Goal: Transaction & Acquisition: Download file/media

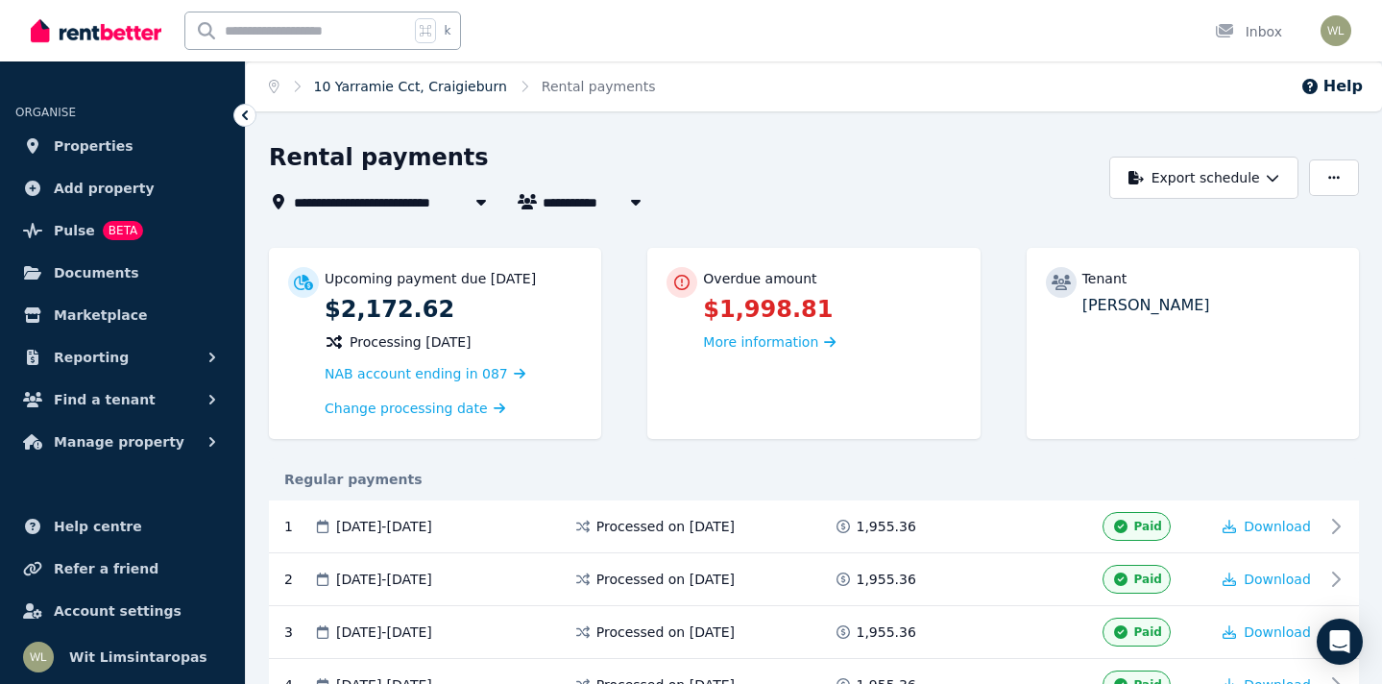
click at [434, 85] on link "10 Yarramie Cct, Craigieburn" at bounding box center [410, 86] width 193 height 15
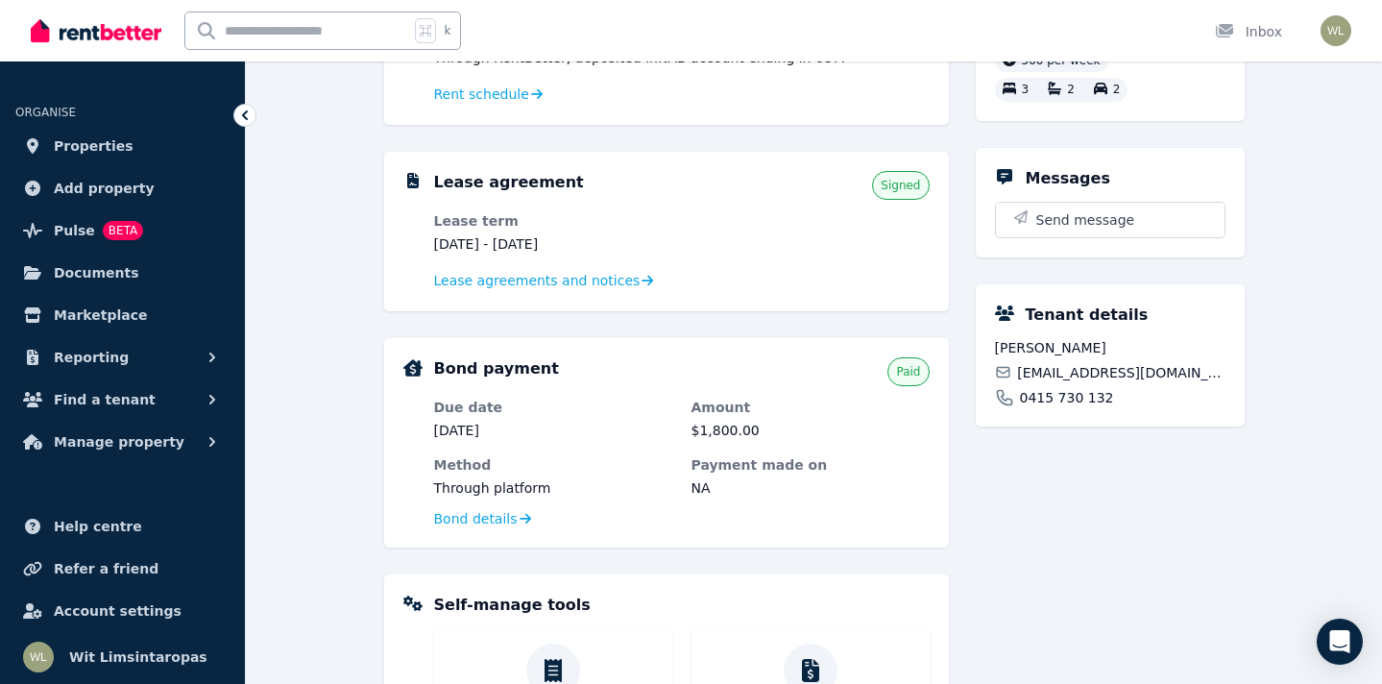
scroll to position [324, 0]
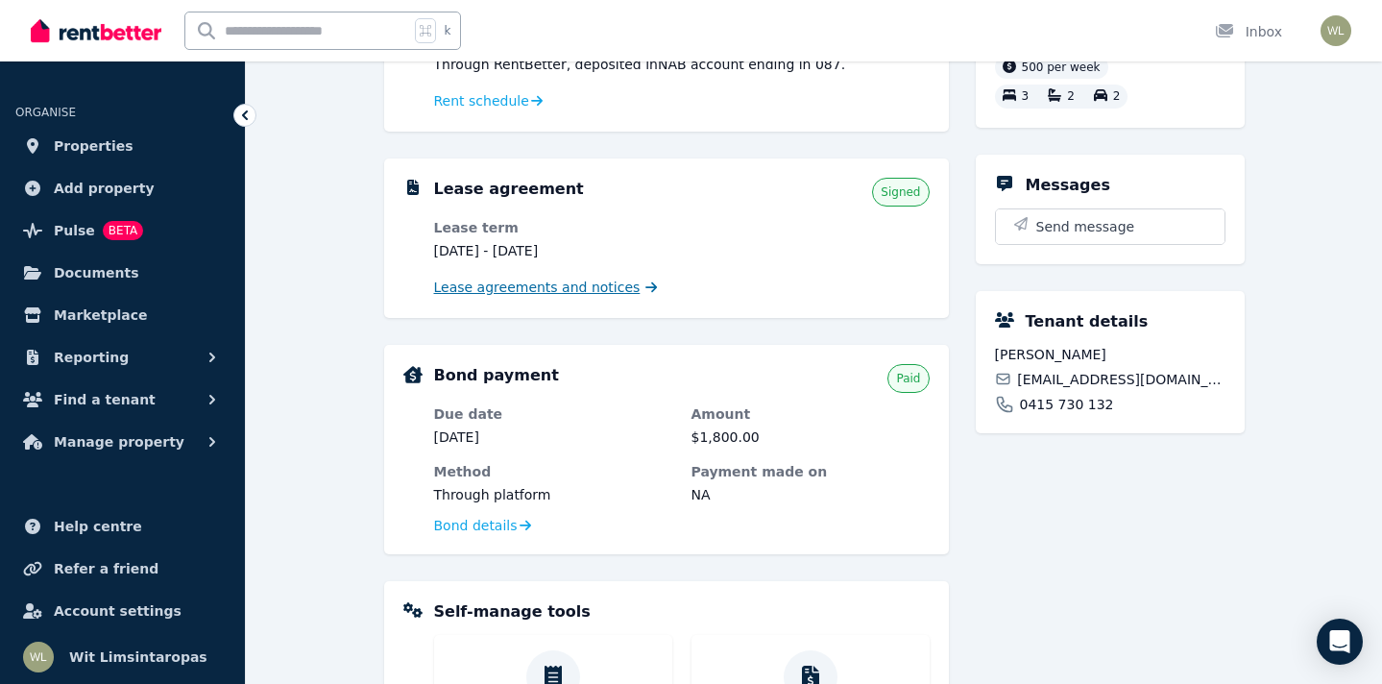
click at [599, 289] on span "Lease agreements and notices" at bounding box center [537, 286] width 206 height 19
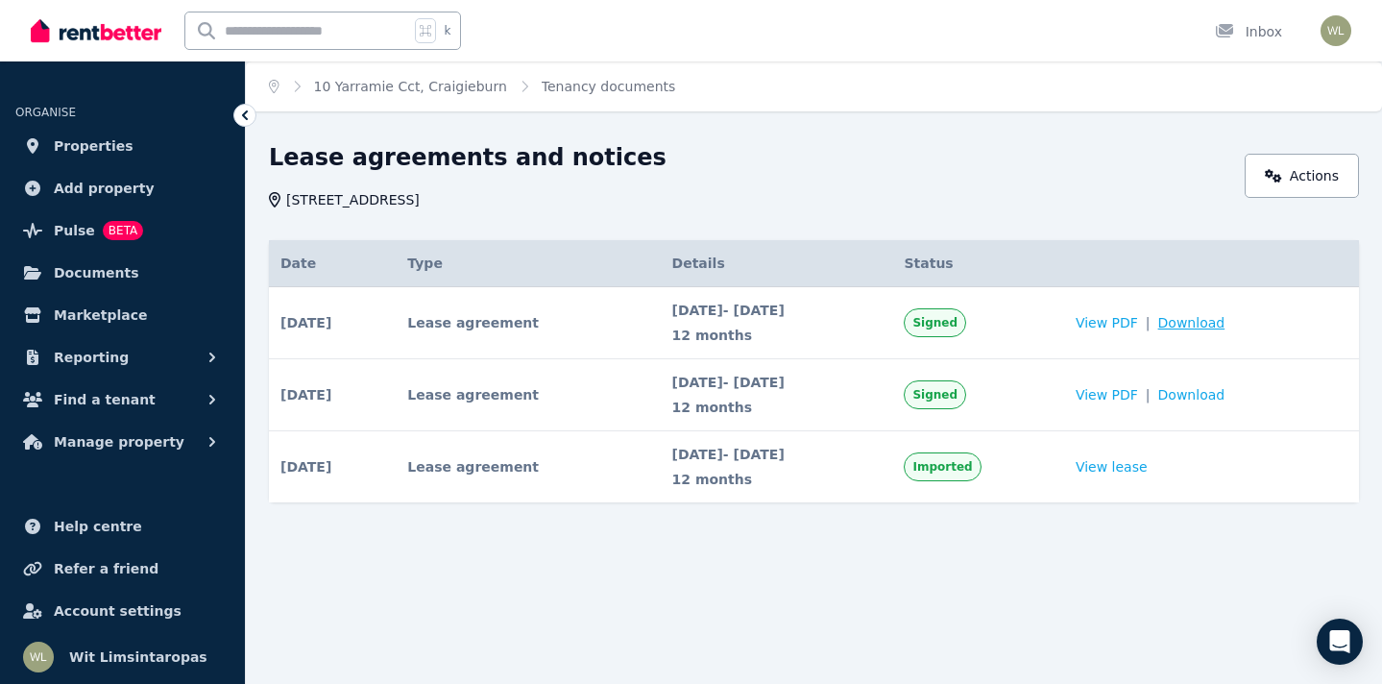
click at [1222, 321] on span "Download" at bounding box center [1191, 322] width 67 height 19
click at [273, 89] on icon "Breadcrumb" at bounding box center [274, 86] width 11 height 13
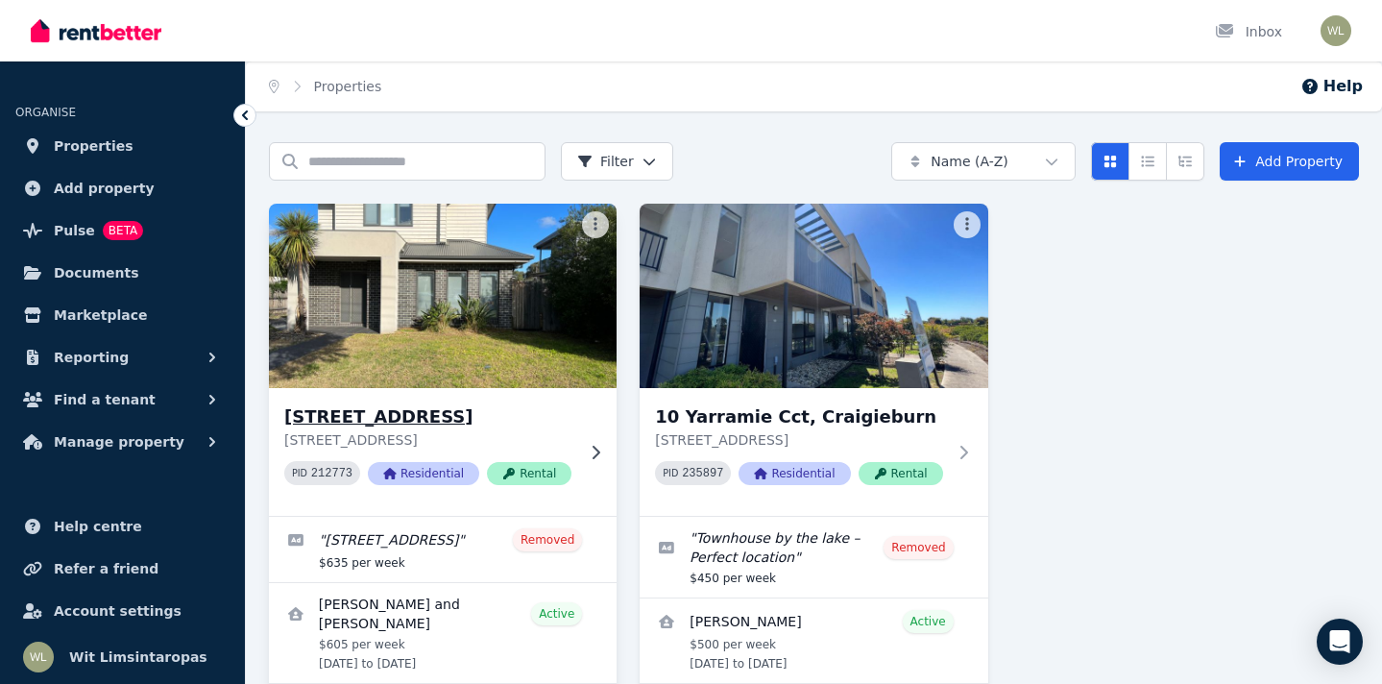
click at [501, 321] on img at bounding box center [442, 296] width 365 height 194
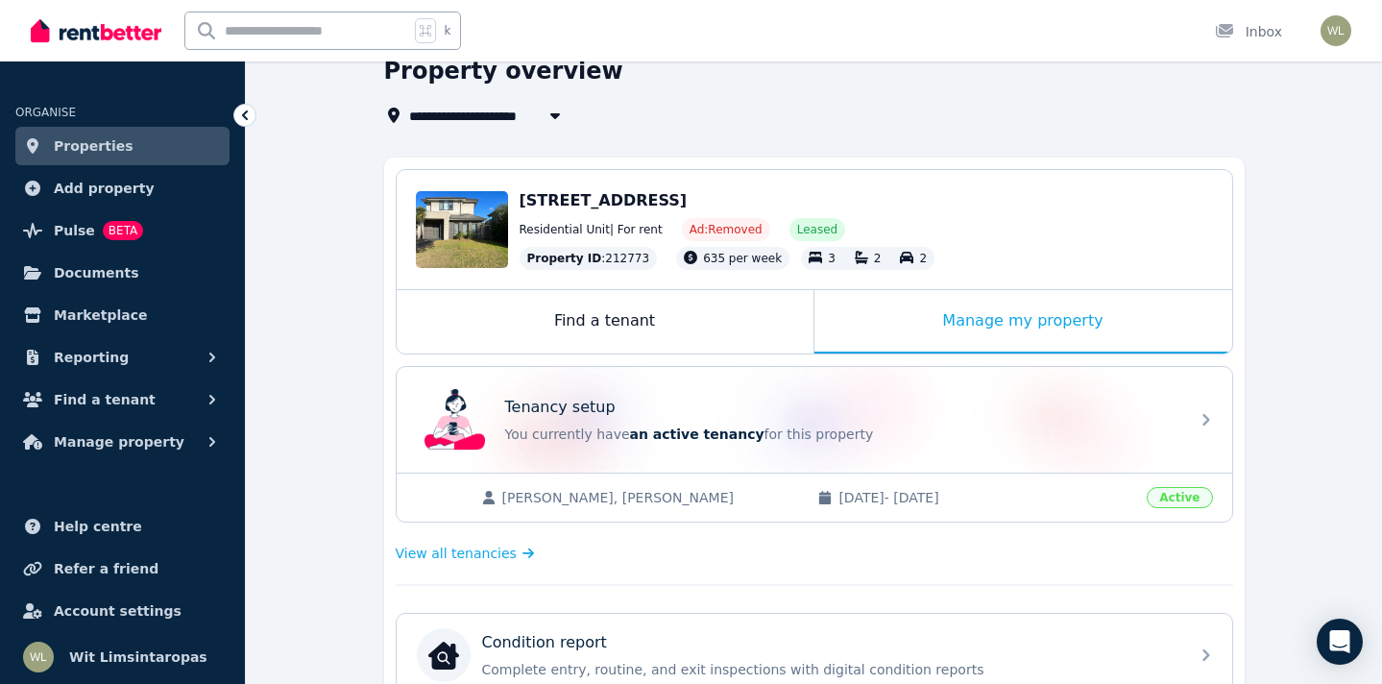
scroll to position [70, 0]
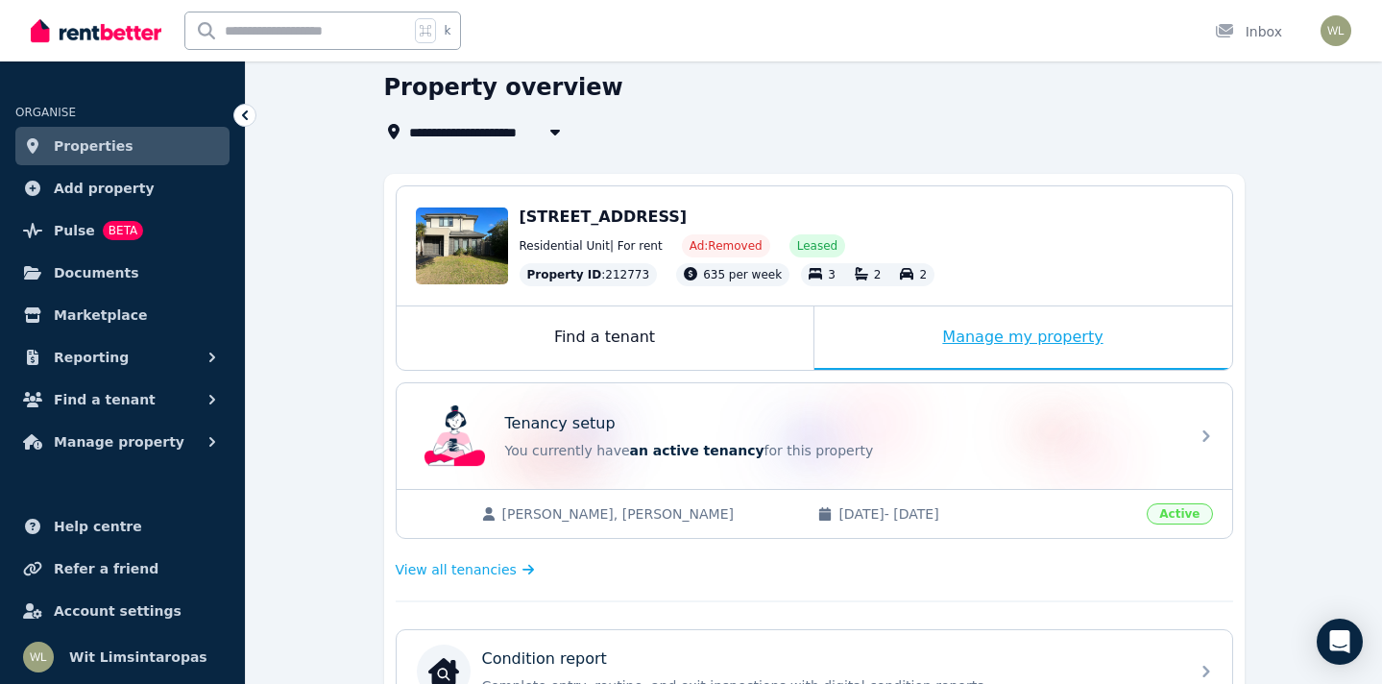
click at [1100, 339] on div "Manage my property" at bounding box center [1023, 337] width 418 height 63
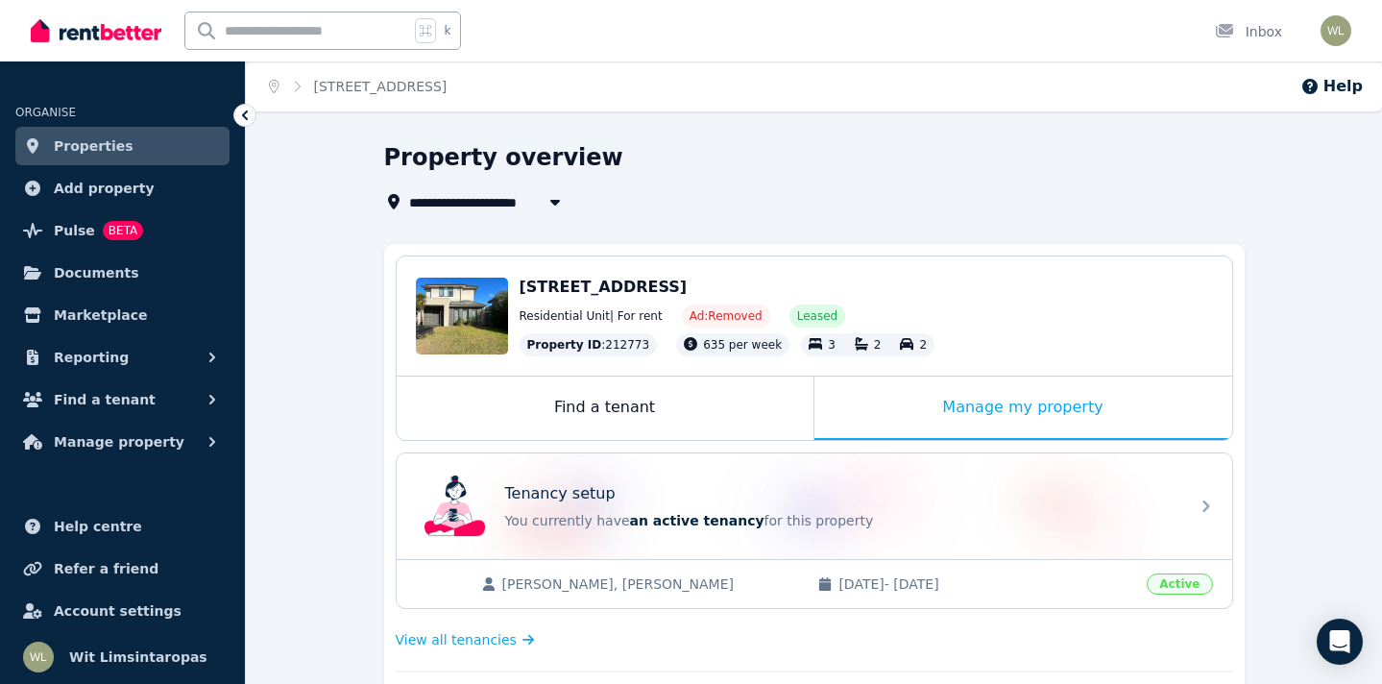
scroll to position [0, 0]
click at [367, 88] on link "[STREET_ADDRESS]" at bounding box center [380, 86] width 133 height 15
click at [121, 275] on span "Documents" at bounding box center [96, 272] width 85 height 23
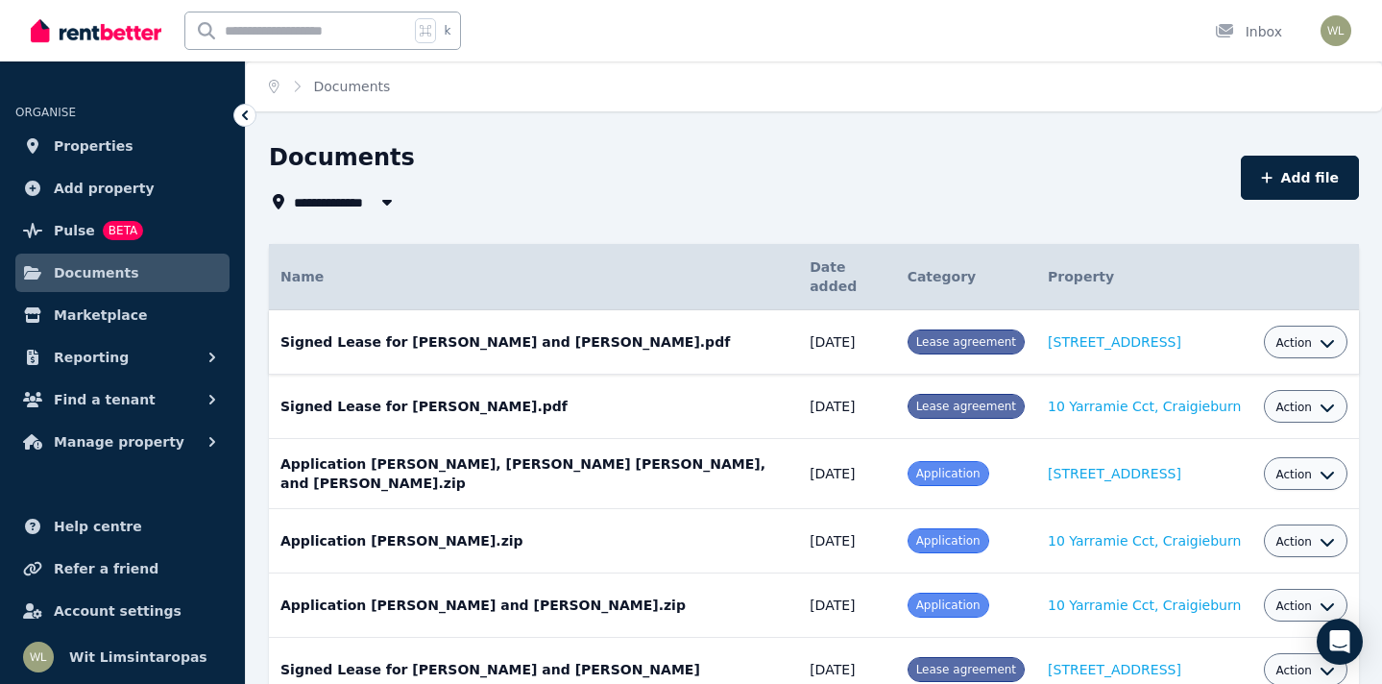
click at [1297, 338] on span "Action" at bounding box center [1293, 342] width 36 height 15
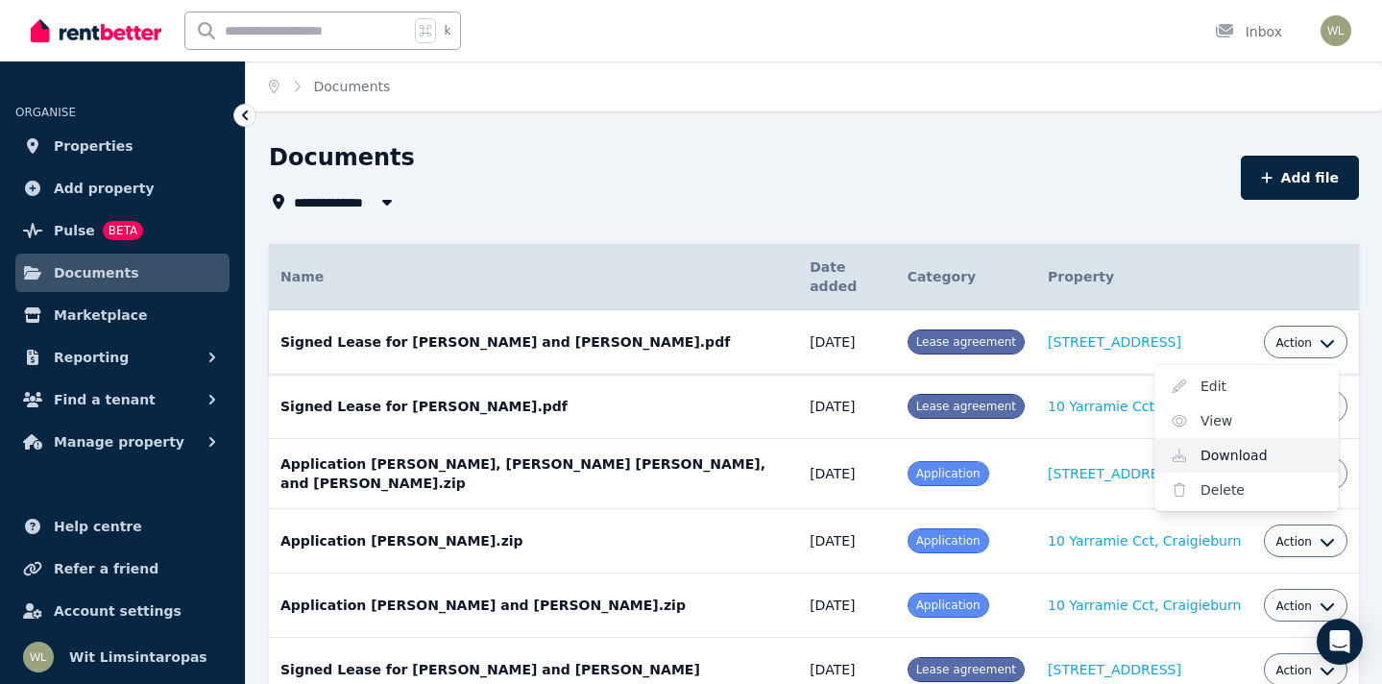
click at [1217, 460] on link "Download" at bounding box center [1246, 455] width 184 height 35
